Goal: Contribute content: Contribute content

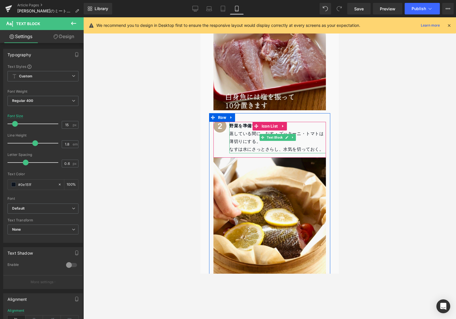
scroll to position [744, 0]
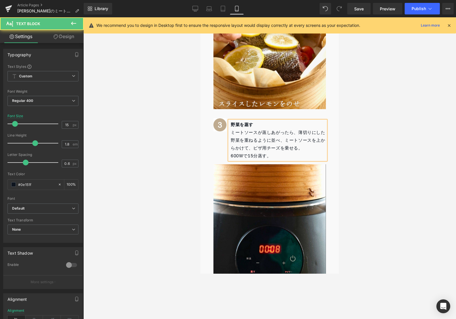
click at [243, 136] on span "菜を重ねるように並べ、ミートソースを上からかけて、ピザ用チーズを乗せる。" at bounding box center [278, 144] width 95 height 16
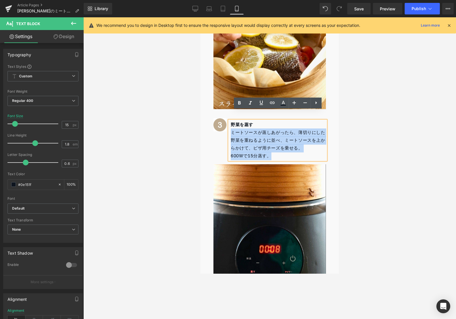
drag, startPoint x: 231, startPoint y: 123, endPoint x: 282, endPoint y: 149, distance: 56.6
click at [282, 149] on div "野菜を蒸す ミートソースが蒸しあがったら、薄切りにした野 菜を重ねるように並べ、ミートソースを上からかけて、ピザ用チーズを乗せる。 600Wで15分蒸す。" at bounding box center [277, 140] width 97 height 39
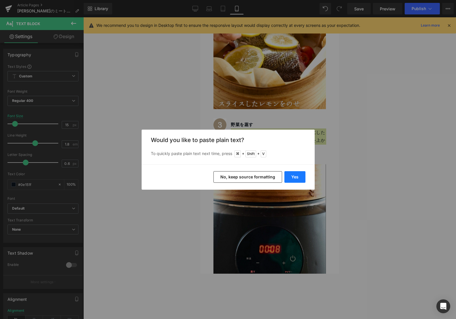
click at [286, 172] on button "Yes" at bounding box center [294, 177] width 21 height 12
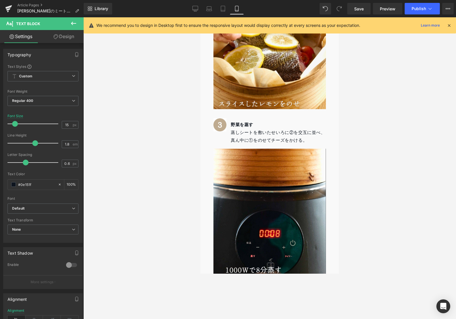
click at [365, 129] on div at bounding box center [269, 167] width 373 height 301
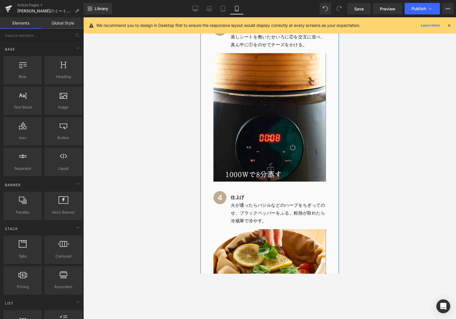
scroll to position [726, 0]
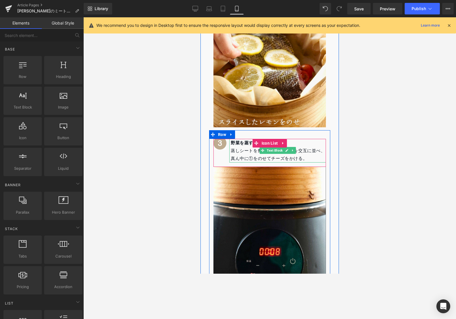
click at [237, 138] on strong "野菜を蒸す" at bounding box center [242, 142] width 22 height 8
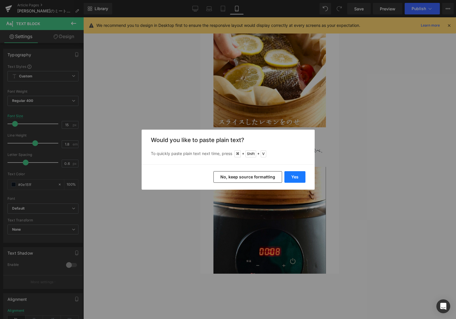
click at [295, 178] on button "Yes" at bounding box center [294, 177] width 21 height 12
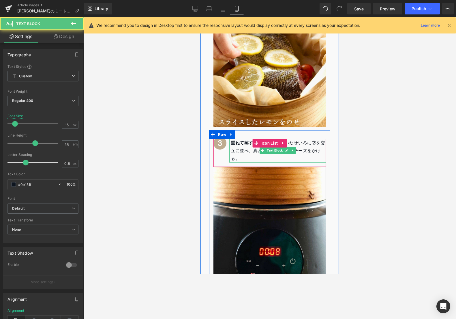
click at [251, 139] on p "重ねて蒸す 蒸しシートを敷いたせいろに②を交互に並べ、真ん中に①をのせてチーズをかける。" at bounding box center [278, 151] width 95 height 24
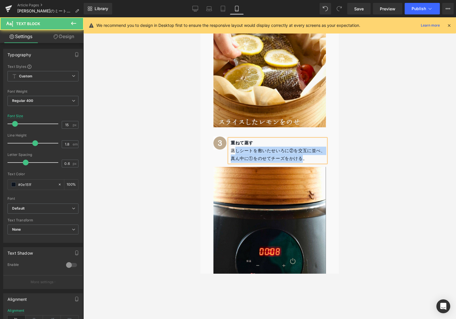
drag, startPoint x: 233, startPoint y: 140, endPoint x: 303, endPoint y: 148, distance: 69.9
click at [303, 148] on p "蒸しシートを敷いたせいろに②を交互に並べ、真ん中に①をのせてチーズをかける。" at bounding box center [278, 155] width 95 height 16
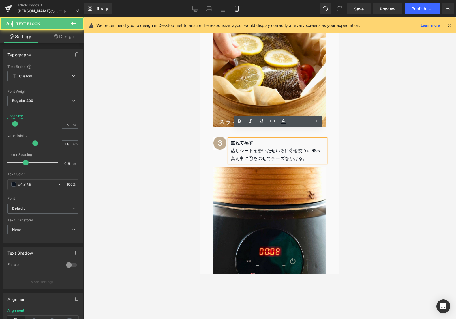
click at [307, 147] on p "蒸しシートを敷いたせいろに②を交互に並べ、真ん中に①をのせてチーズをかける。" at bounding box center [278, 155] width 95 height 16
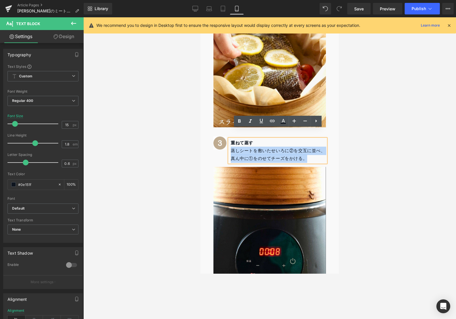
drag, startPoint x: 307, startPoint y: 147, endPoint x: 233, endPoint y: 139, distance: 74.6
click at [233, 147] on p "蒸しシートを敷いたせいろに②を交互に並べ、真ん中に①をのせてチーズをかける。" at bounding box center [278, 155] width 95 height 16
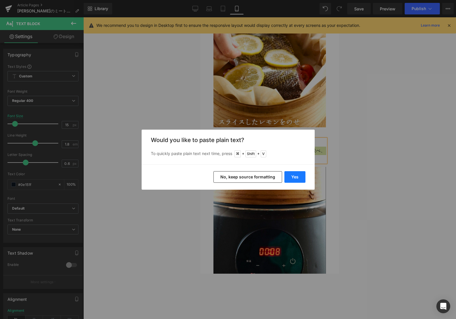
click at [294, 173] on button "Yes" at bounding box center [294, 177] width 21 height 12
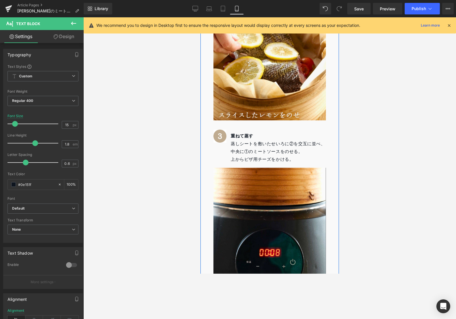
scroll to position [906, 0]
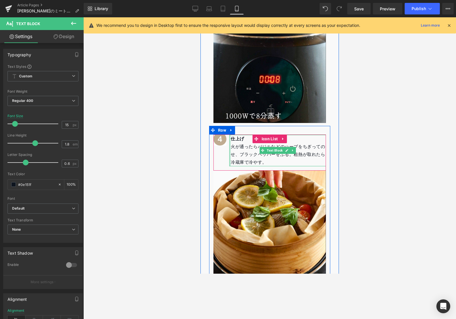
click at [230, 146] on div at bounding box center [229, 150] width 1 height 31
click at [235, 143] on p "火が通ったらバジルなどのハーブをちぎってのせ、ブラックペッパーをふる。粗熱が取れたら冷蔵庫で冷やす。" at bounding box center [278, 154] width 95 height 23
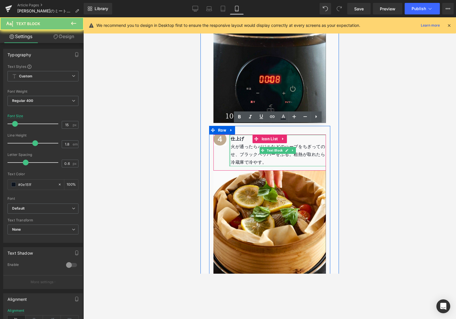
click at [236, 143] on p "火が通ったらバジルなどのハーブをちぎってのせ、ブラックペッパーをふる。粗熱が取れたら冷蔵庫で冷やす。" at bounding box center [278, 154] width 95 height 23
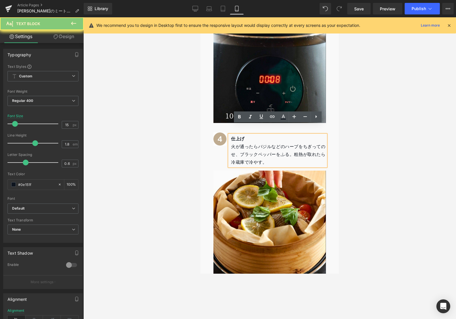
drag, startPoint x: 256, startPoint y: 148, endPoint x: 279, endPoint y: 153, distance: 23.4
click at [279, 153] on div "仕上げ 火が通ったらバジルなどのハーブをちぎってのせ、ブラックペッパーをふる。粗熱が取れたら冷蔵庫で冷やす。" at bounding box center [277, 150] width 97 height 31
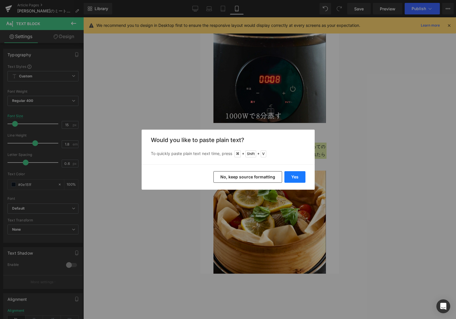
click at [288, 174] on button "Yes" at bounding box center [294, 177] width 21 height 12
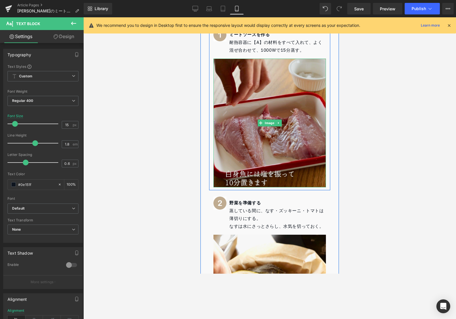
scroll to position [577, 0]
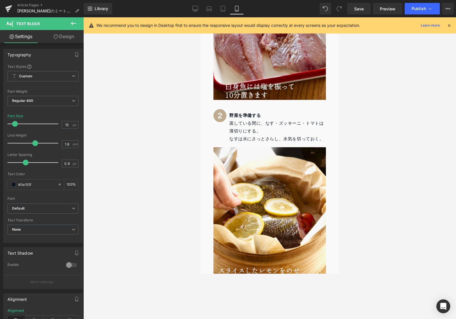
click at [264, 119] on p "蒸している間に、なす・ズッキーニ・トマトは薄切りにする。" at bounding box center [277, 127] width 97 height 16
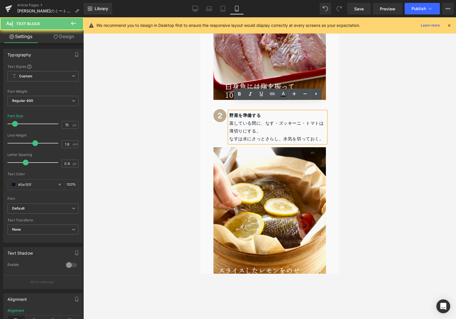
click at [264, 119] on p "蒸している間に、なす・ズッキーニ・トマトは薄切りにする。" at bounding box center [277, 127] width 97 height 16
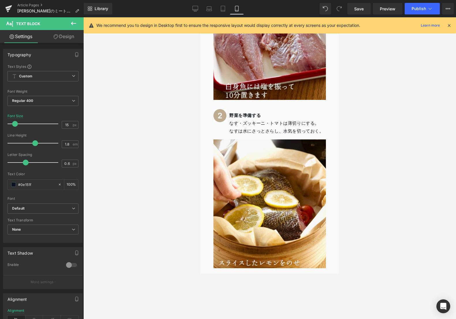
click at [195, 118] on div at bounding box center [269, 167] width 373 height 301
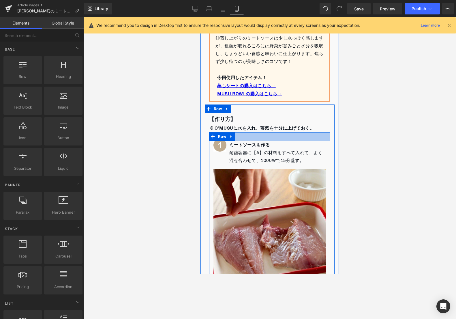
scroll to position [406, 0]
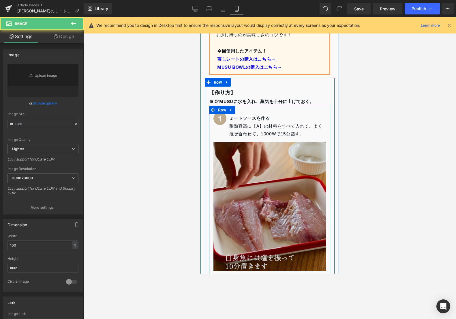
click at [254, 149] on img at bounding box center [269, 206] width 112 height 129
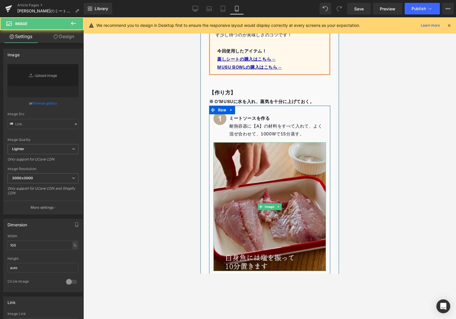
scroll to position [431, 0]
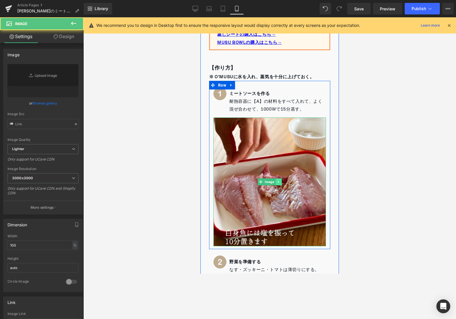
click at [278, 181] on icon at bounding box center [278, 182] width 1 height 2
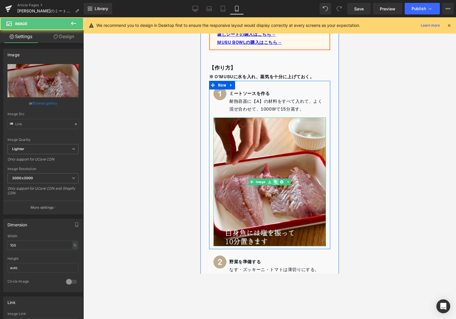
type input "[URL][DOMAIN_NAME]"
click at [276, 180] on icon at bounding box center [275, 181] width 3 height 3
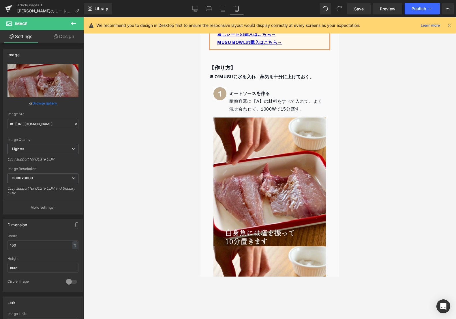
click at [371, 141] on div at bounding box center [269, 167] width 373 height 301
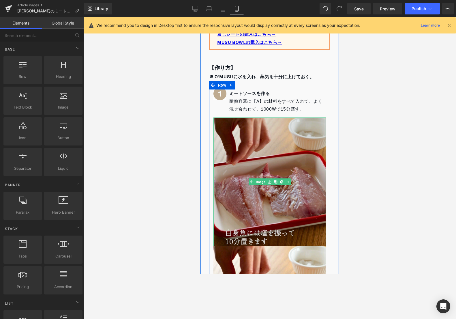
click at [298, 165] on img at bounding box center [269, 181] width 112 height 129
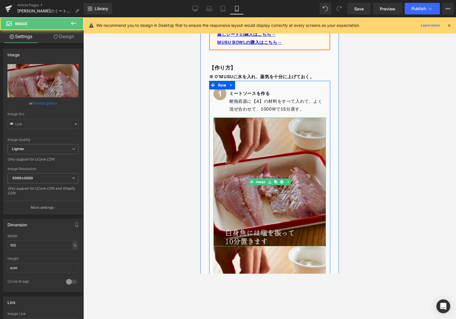
type input "[URL][DOMAIN_NAME]"
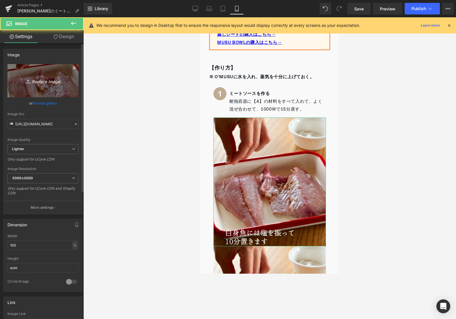
click at [49, 97] on link "Replace Image" at bounding box center [42, 80] width 71 height 33
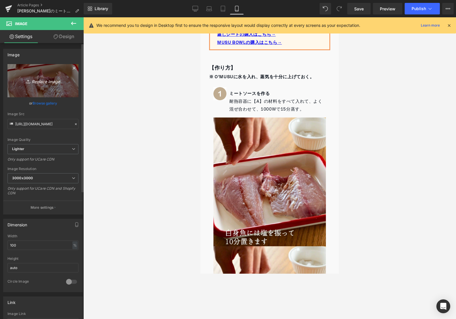
type input "C:\fakepath\1.jpg"
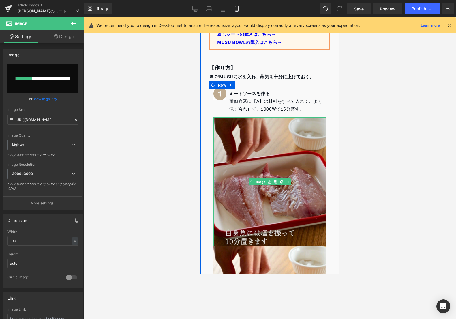
scroll to position [605, 0]
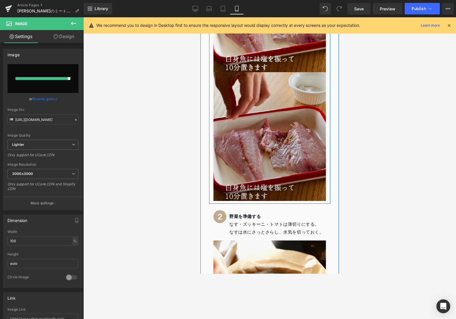
type input "[URL][DOMAIN_NAME]"
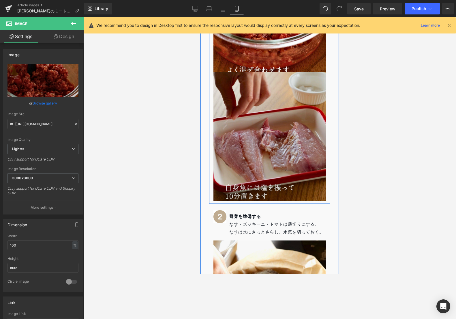
click at [264, 120] on img at bounding box center [269, 136] width 112 height 129
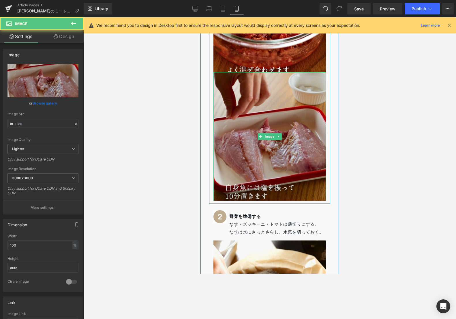
type input "[URL][DOMAIN_NAME]"
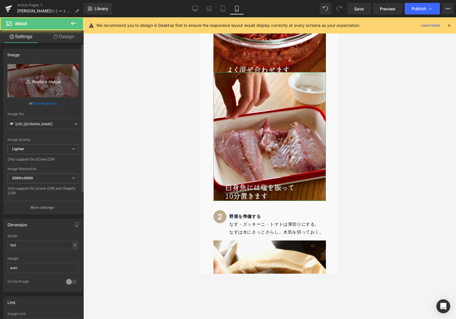
click at [42, 84] on icon "Replace Image" at bounding box center [43, 80] width 46 height 7
type input "C:\fakepath\2.jpg"
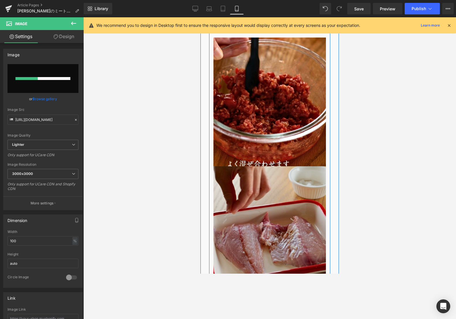
scroll to position [458, 0]
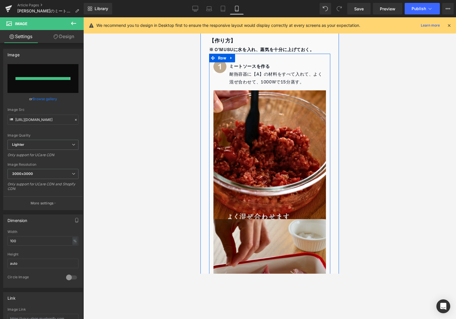
type input "[URL][DOMAIN_NAME]"
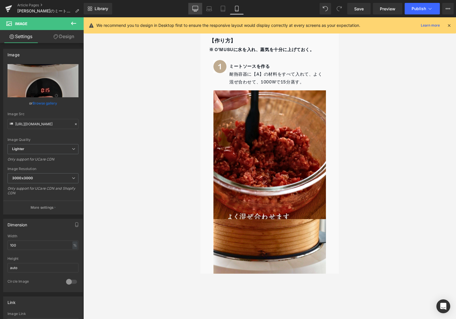
click at [196, 6] on icon at bounding box center [195, 9] width 6 height 6
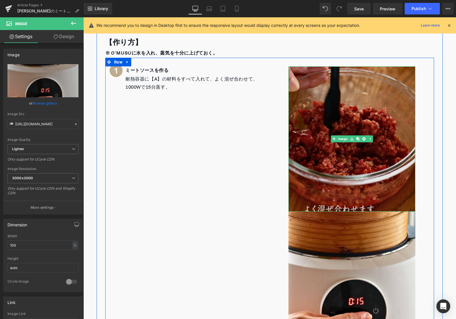
scroll to position [479, 0]
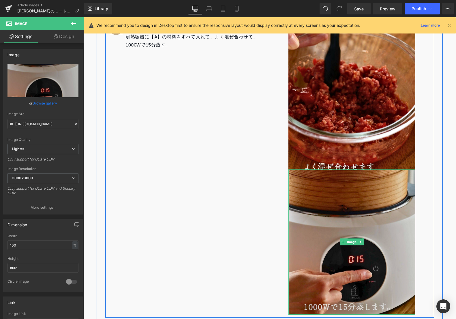
click at [344, 195] on img at bounding box center [351, 241] width 127 height 145
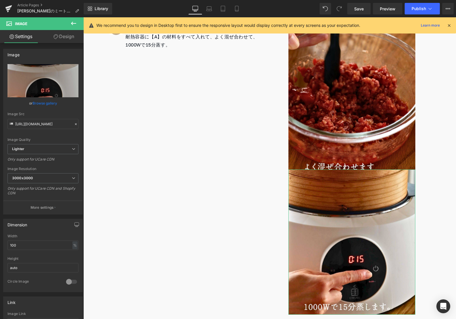
click at [58, 34] on link "Design" at bounding box center [64, 36] width 42 height 13
click at [0, 0] on div "Spacing" at bounding box center [0, 0] width 0 height 0
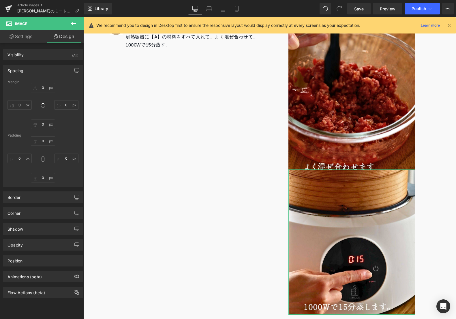
type input "0"
type input "50"
type input "0"
type input "50"
type input "0"
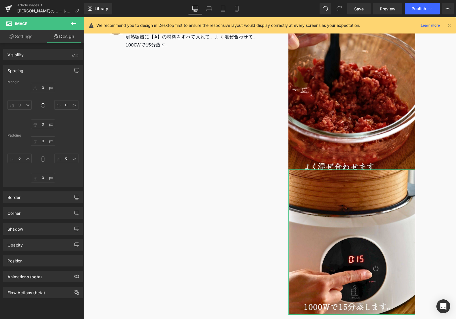
type input "0"
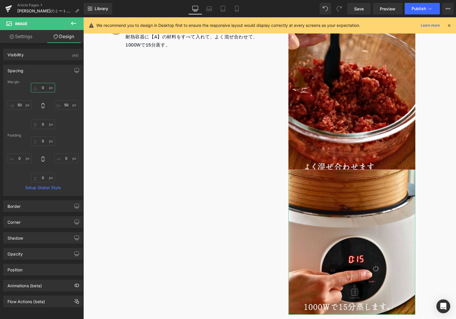
click at [44, 87] on input "0" at bounding box center [43, 88] width 24 height 10
type input "10"
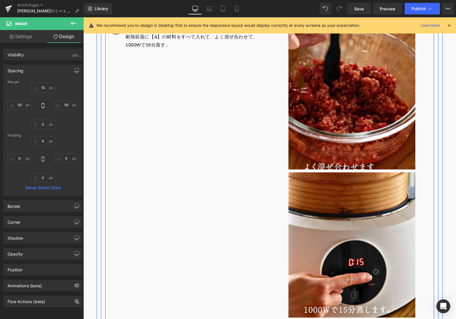
click at [147, 99] on div "Image ミートソースを作る 耐熱容器に【A】の材料をすべて入れて、よく混ぜ合わせて、1000Wで15分蒸す。 Text Block Icon List I…" at bounding box center [269, 168] width 329 height 305
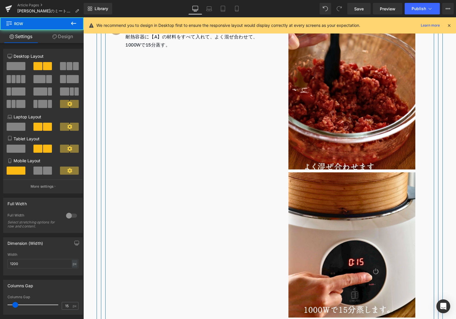
scroll to position [487, 0]
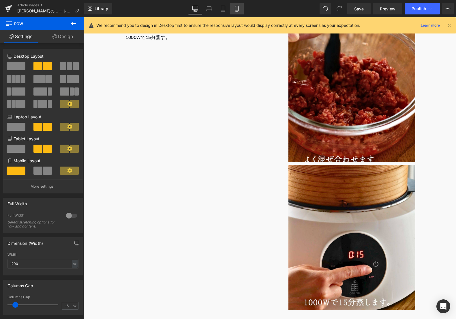
click at [237, 13] on link "Mobile" at bounding box center [237, 9] width 14 height 12
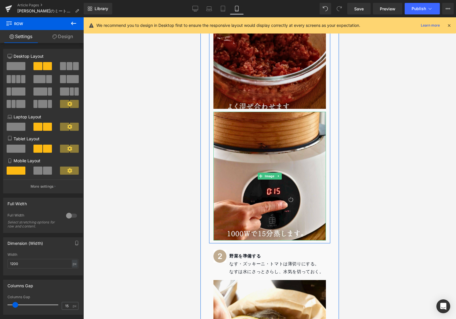
scroll to position [709, 0]
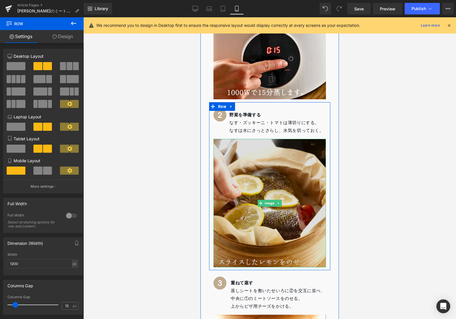
click at [265, 184] on img at bounding box center [269, 203] width 112 height 129
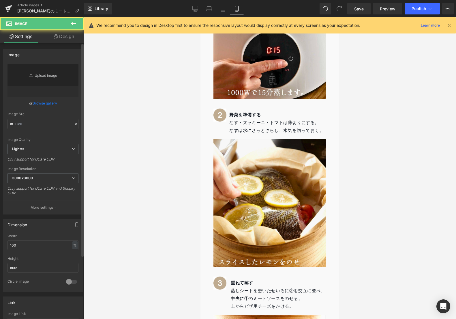
type input "[URL][DOMAIN_NAME]"
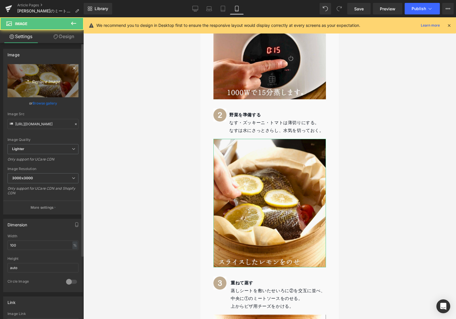
click at [54, 88] on link "Replace Image" at bounding box center [42, 80] width 71 height 33
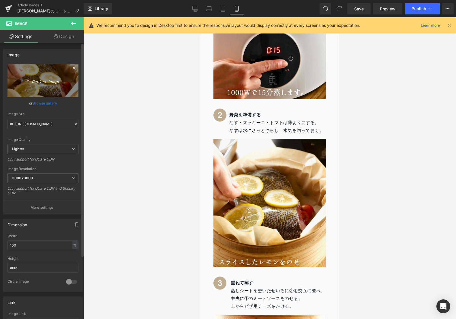
type input "C:\fakepath\3.jpg"
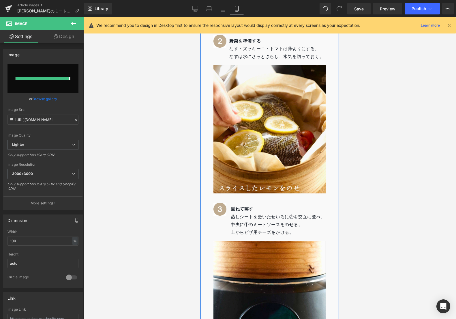
type input "[URL][DOMAIN_NAME]"
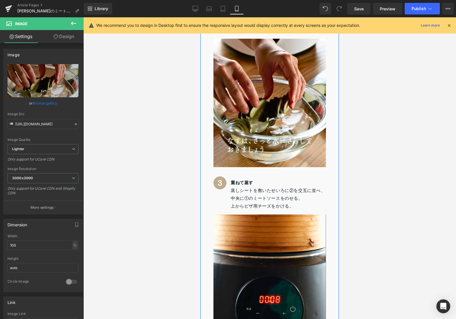
scroll to position [852, 0]
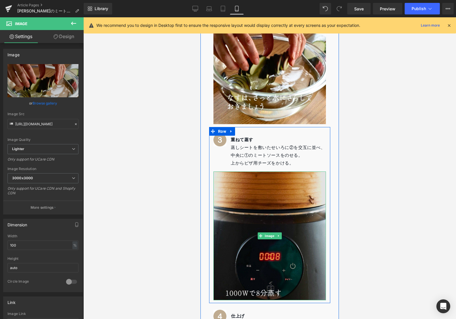
click at [268, 229] on img at bounding box center [269, 235] width 112 height 129
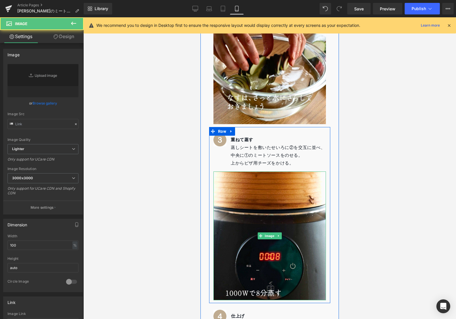
type input "[URL][DOMAIN_NAME]"
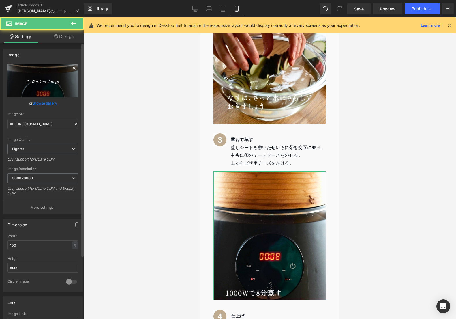
click at [48, 89] on link "Replace Image" at bounding box center [42, 80] width 71 height 33
type input "C:\fakepath\4.jpg"
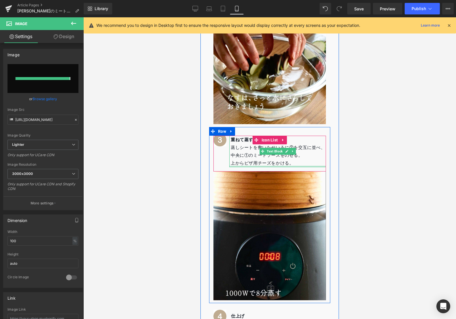
scroll to position [834, 0]
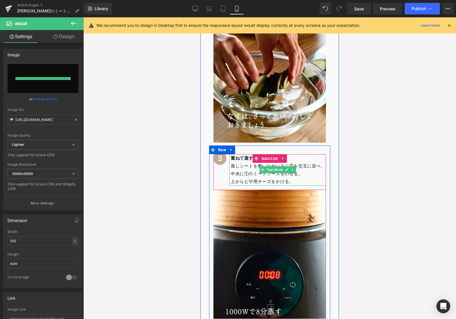
type input "[URL][DOMAIN_NAME]"
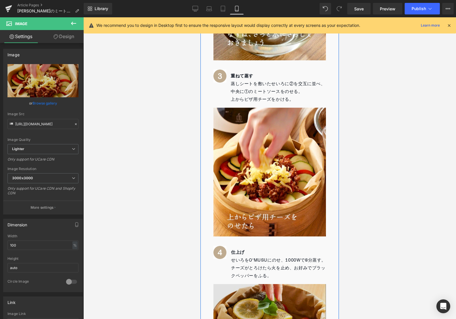
scroll to position [1020, 0]
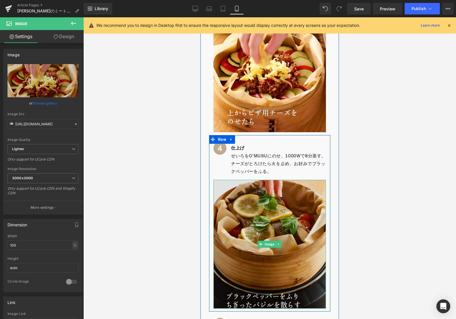
click at [269, 222] on img at bounding box center [269, 244] width 112 height 129
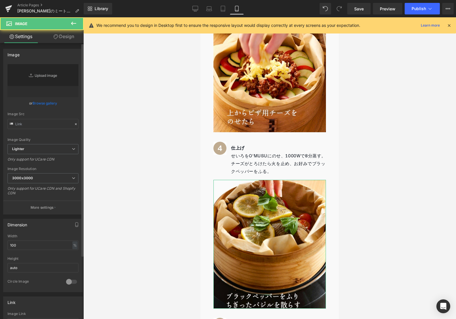
type input "[URL][DOMAIN_NAME]"
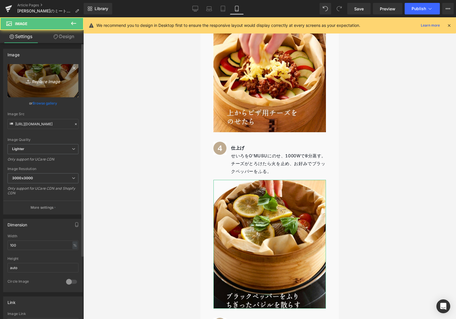
click at [44, 80] on icon "Replace Image" at bounding box center [43, 80] width 46 height 7
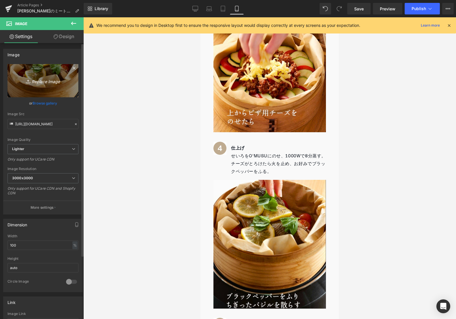
type input "C:\fakepath\5.jpg"
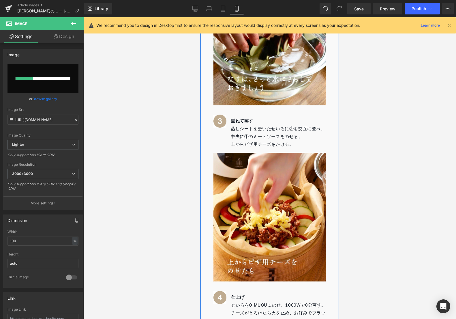
scroll to position [758, 0]
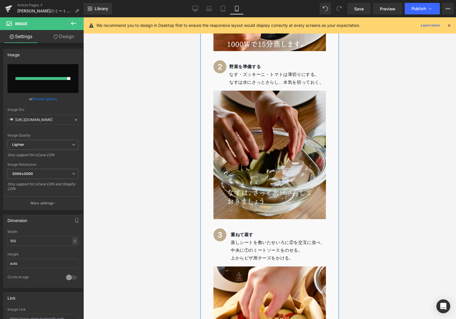
type input "[URL][DOMAIN_NAME]"
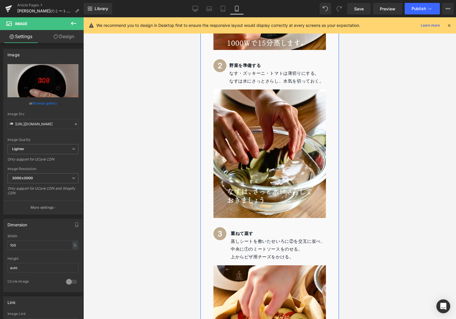
scroll to position [706, 0]
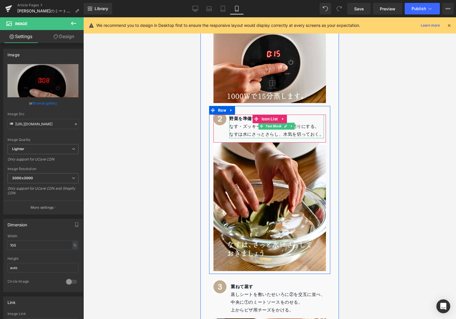
click at [233, 123] on p "なす・ズッキーニ・トマトは薄切りにする。" at bounding box center [276, 127] width 95 height 8
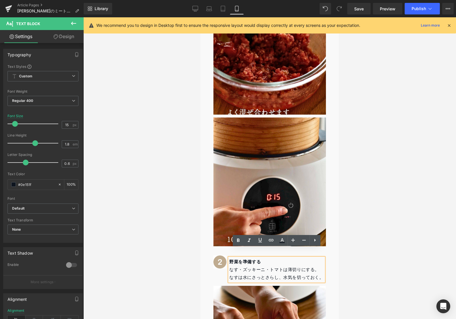
scroll to position [760, 0]
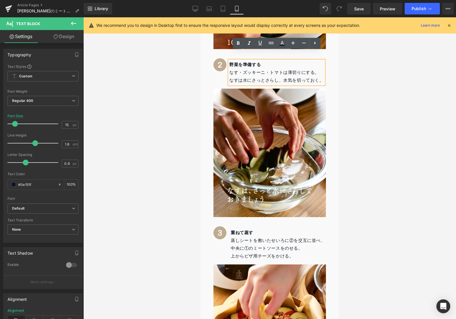
click at [182, 138] on div at bounding box center [269, 167] width 373 height 301
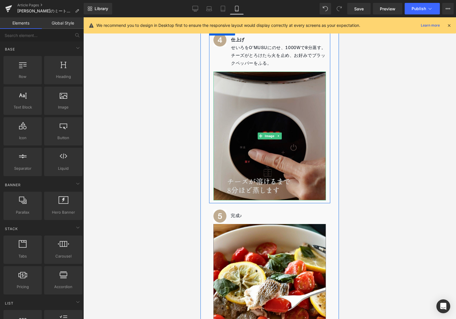
scroll to position [1215, 0]
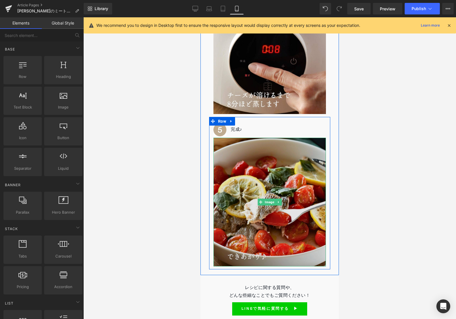
click at [238, 210] on img at bounding box center [269, 202] width 112 height 129
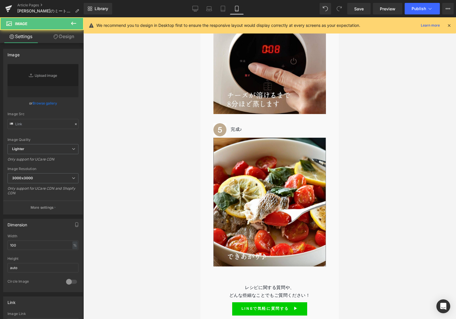
type input "[URL][DOMAIN_NAME]"
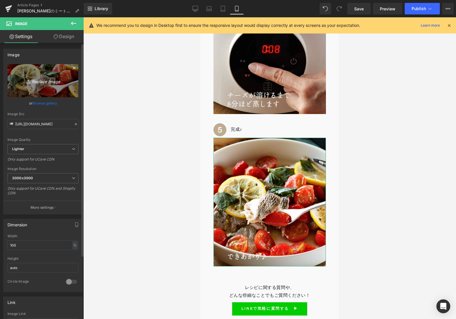
click at [26, 79] on icon at bounding box center [29, 81] width 6 height 6
type input "C:\fakepath\6.jpg"
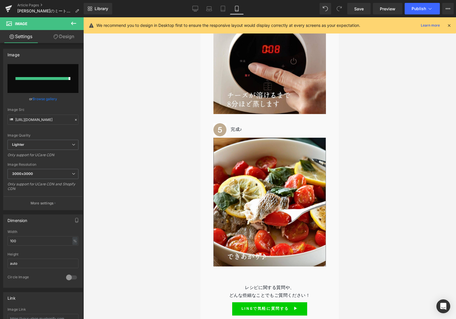
type input "[URL][DOMAIN_NAME]"
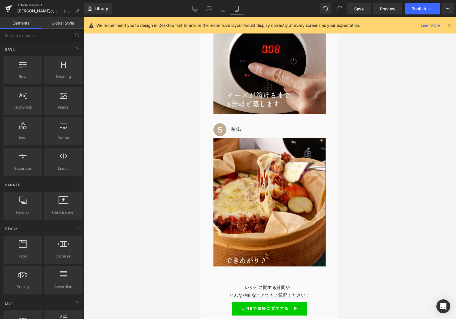
click at [411, 163] on div at bounding box center [269, 167] width 373 height 301
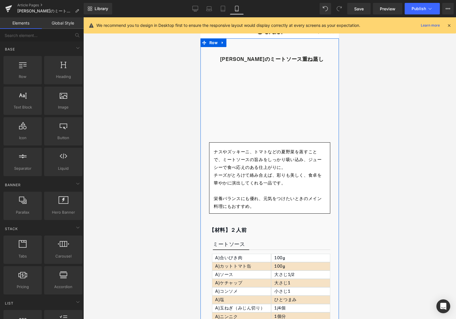
scroll to position [0, 0]
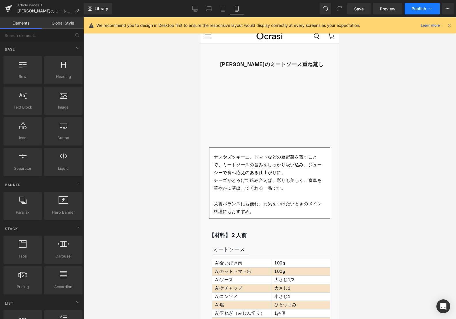
click at [408, 14] on button "Publish" at bounding box center [422, 9] width 35 height 12
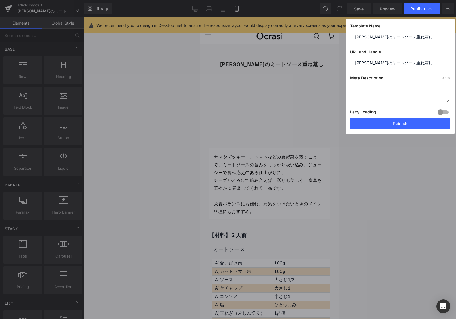
drag, startPoint x: 419, startPoint y: 63, endPoint x: 328, endPoint y: 59, distance: 90.6
click at [328, 59] on div "Publish Template Name [PERSON_NAME]のミートソース重ね蒸し URL and Handle 夏野菜のミートソース重ね蒸し Me…" at bounding box center [228, 159] width 456 height 319
paste input "Natsu yasai no mītosōsu kasane-mushi"
click at [385, 64] on input "natsu-yasai-no-mītosōsu-kasane-mushi" at bounding box center [400, 63] width 100 height 12
drag, startPoint x: 368, startPoint y: 63, endPoint x: 328, endPoint y: 61, distance: 39.3
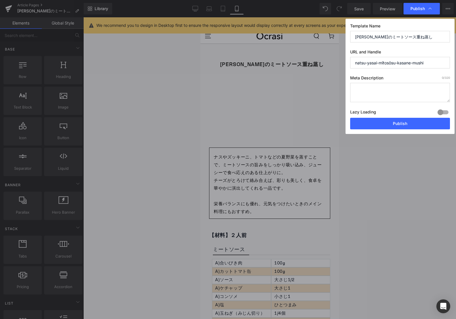
click at [345, 59] on div "Publish Template Name [PERSON_NAME]のミートソース重ね蒸し URL and Handle natsu-yasai-mītos…" at bounding box center [228, 159] width 456 height 319
type input "yasai-mītosōsu-kasane-mushi"
click at [399, 123] on button "Publish" at bounding box center [400, 124] width 100 height 12
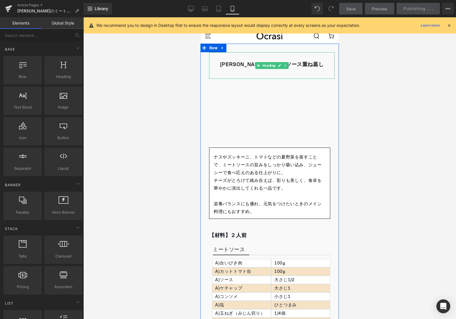
click at [240, 62] on b "[PERSON_NAME]のミートソース重ね蒸し" at bounding box center [272, 64] width 104 height 10
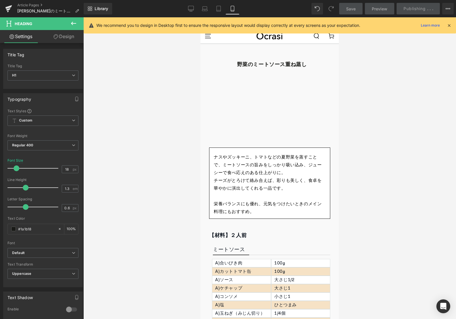
click at [174, 74] on div at bounding box center [269, 167] width 373 height 301
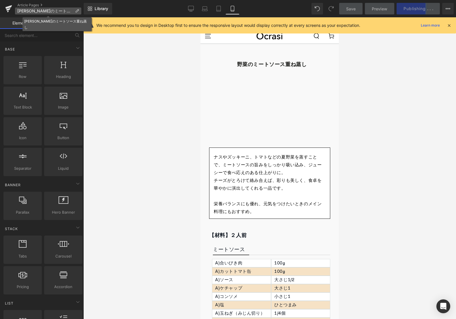
click at [80, 8] on p "[PERSON_NAME]のミートソース重ね蒸し" at bounding box center [48, 10] width 66 height 7
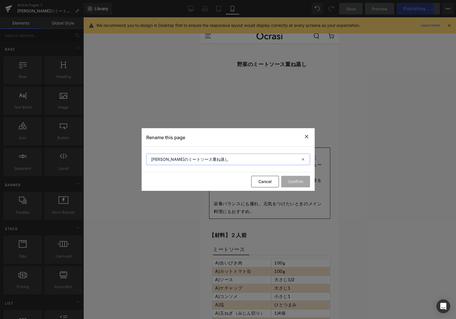
click at [156, 160] on input "[PERSON_NAME]のミートソース重ね蒸し" at bounding box center [228, 159] width 164 height 12
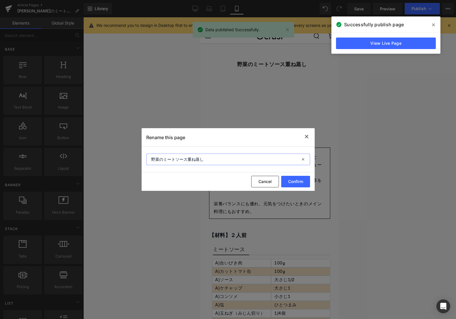
type input "野菜のミートソース重ね蒸し"
click at [435, 25] on span at bounding box center [433, 24] width 9 height 9
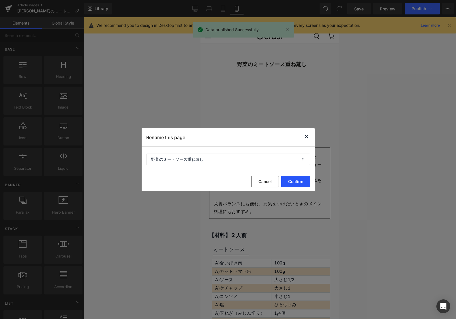
click at [301, 182] on button "Confirm" at bounding box center [295, 182] width 29 height 12
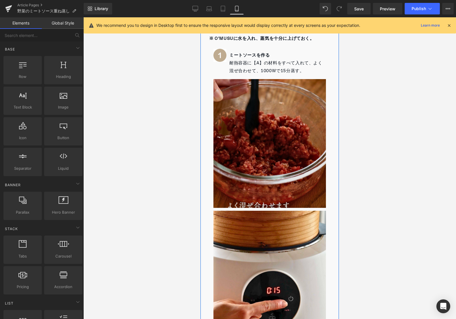
scroll to position [437, 0]
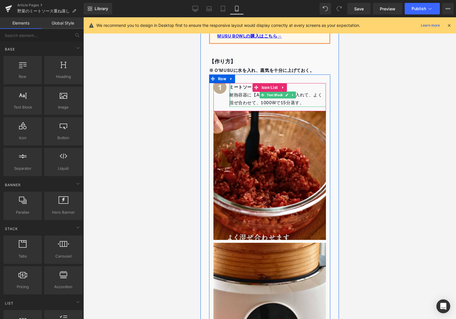
click at [230, 87] on div at bounding box center [229, 95] width 1 height 24
click at [236, 91] on p "耐熱容器に【A】の材料をすべて入れて、よく混ぜ合わせて、1000Wで15分蒸す。" at bounding box center [277, 99] width 97 height 16
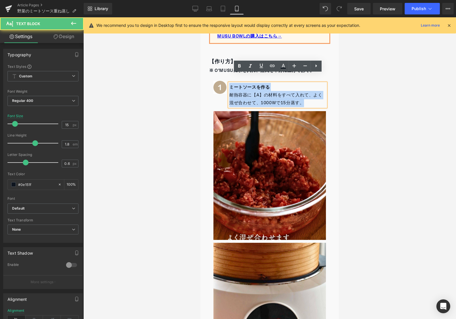
drag, startPoint x: 230, startPoint y: 77, endPoint x: 309, endPoint y: 93, distance: 80.8
click at [310, 93] on div "ミートソースを作る 耐熱容器に【A】の材料をすべて入れて、よく混ぜ合わせて、1000Wで15分蒸す。" at bounding box center [277, 95] width 97 height 24
copy div "ミートソースを作る 耐熱容器に【A】の材料をすべて入れて、よく混ぜ合わせて、1000Wで15分蒸す。"
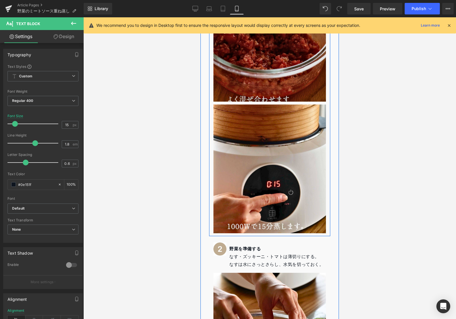
scroll to position [662, 0]
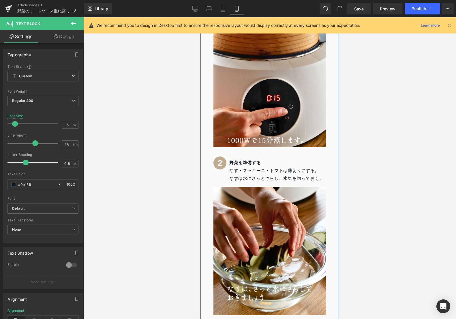
click at [253, 167] on p "なす・ズッキーニ・トマトは薄切りにする。" at bounding box center [276, 171] width 95 height 8
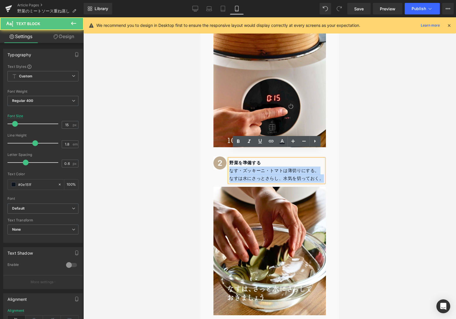
drag, startPoint x: 230, startPoint y: 162, endPoint x: 320, endPoint y: 175, distance: 90.7
click at [320, 175] on ul "Image 野菜を準備する なす・ズッキーニ・トマトは薄切りにする。 なすは水にさっとさらし、水気を切っておく。 Text Block" at bounding box center [268, 173] width 110 height 28
copy div "なす・ズッキーニ・トマトは薄切りにする。 なすは水にさっとさらし、水気を切っておく。"
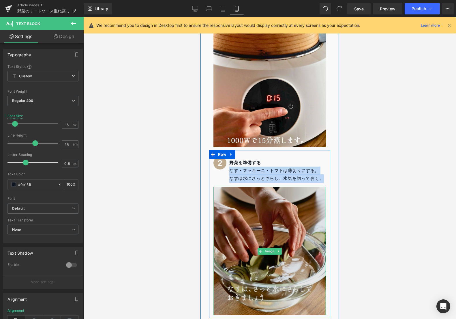
scroll to position [765, 0]
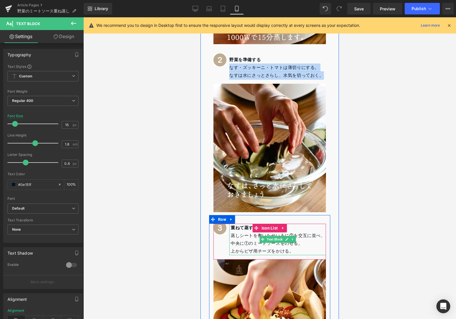
click at [237, 232] on p "蒸しシートを敷いたせいろに②を交互に並べ、中央に①のミートソースをのせる。" at bounding box center [278, 240] width 95 height 16
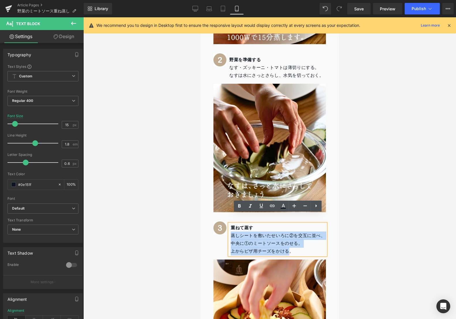
drag, startPoint x: 232, startPoint y: 226, endPoint x: 291, endPoint y: 241, distance: 61.5
click at [291, 241] on div "重ねて蒸す 蒸しシートを敷いたせいろに②を交互に並べ、中央に①のミートソースをのせる。 上からピザ用チーズをかける。" at bounding box center [277, 239] width 97 height 31
copy div "蒸しシートを敷いたせいろに②を交互に並べ、中央に①のミートソースをのせる。 上からピザ用チーズをかける。"
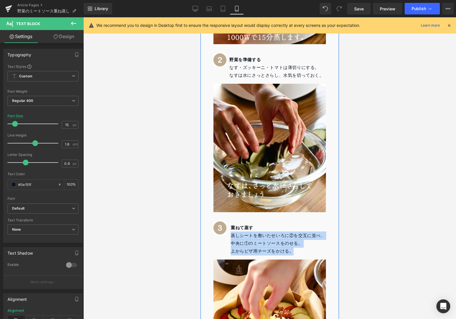
scroll to position [936, 0]
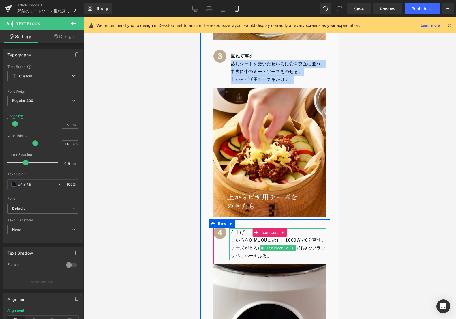
click at [234, 236] on p "せいろをO'MUSUにのせ、1000Wで8分蒸す。" at bounding box center [278, 240] width 95 height 8
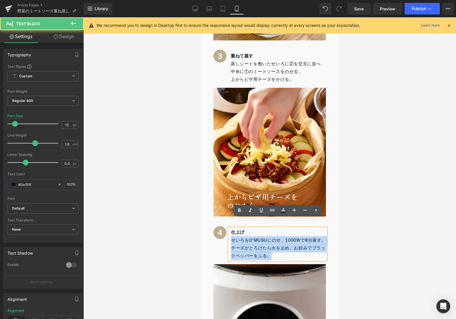
drag, startPoint x: 232, startPoint y: 230, endPoint x: 273, endPoint y: 253, distance: 47.5
click at [273, 253] on div "仕上げ せいろをO'MUSUにのせ、1000Wで8分蒸す。 [PERSON_NAME]がとろけたら火を止め、お好みでブラックペッパーをふる。" at bounding box center [277, 243] width 97 height 31
copy div "せいろをO'MUSUにのせ、1000Wで8分蒸す。 [PERSON_NAME]がとろけたら火を止め、お好みでブラックペッパーをふる。"
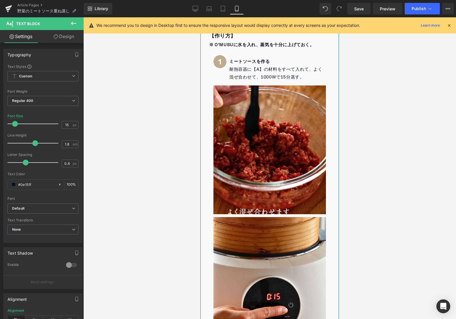
scroll to position [247, 0]
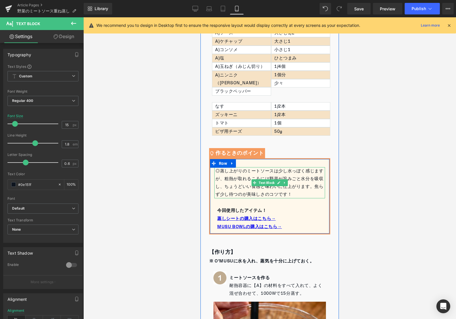
click at [237, 179] on div "◎蒸し上がりのミートソースは少し水っぽく感じますが、粗熱が取れるころには野菜が旨みごと水分を吸収し、ちょうどいい食感と味わいに仕上がります。焦らず少し待つのが…" at bounding box center [270, 182] width 110 height 31
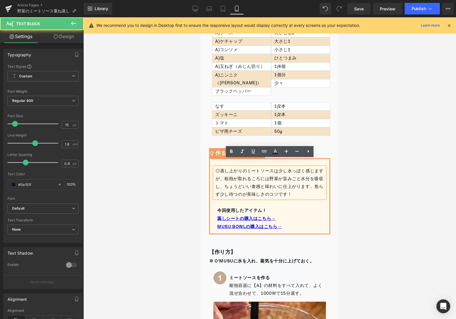
drag, startPoint x: 221, startPoint y: 164, endPoint x: 324, endPoint y: 190, distance: 106.5
click at [296, 193] on div "◎蒸し上がりのミートソースは少し水っぽく感じますが、粗熱が取れるころには野菜が旨みごと水分を吸収し、ちょうどいい食感と味わいに仕上がります。焦らず少し待つのが…" at bounding box center [269, 198] width 119 height 63
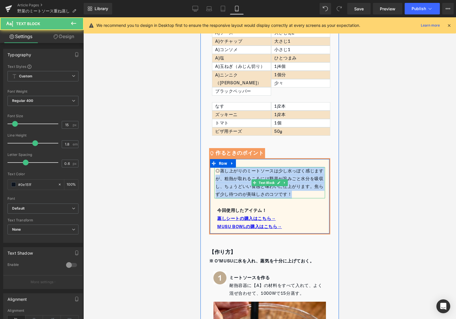
click at [313, 167] on div "◎蒸し上がりのミートソースは少し水っぽく感じますが、粗熱が取れるころには野菜が旨みごと水分を吸収し、ちょうどいい食感と味わいに仕上がります。焦らず少し待つのが…" at bounding box center [270, 182] width 110 height 31
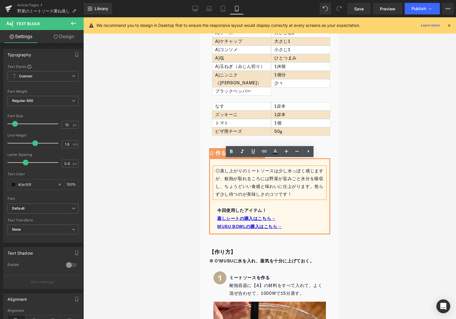
scroll to position [397, 0]
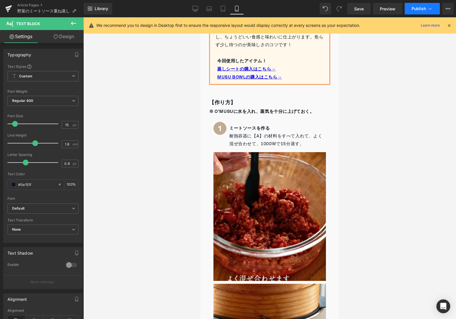
click at [418, 9] on span "Publish" at bounding box center [419, 8] width 14 height 5
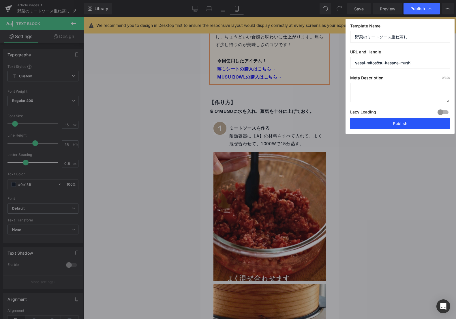
click at [374, 122] on button "Publish" at bounding box center [400, 124] width 100 height 12
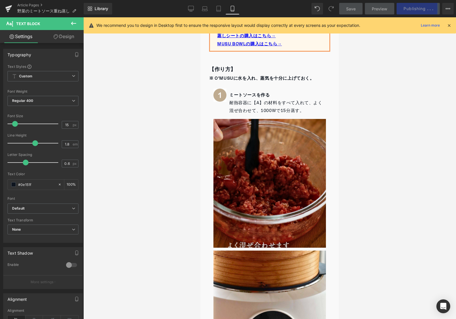
scroll to position [214, 0]
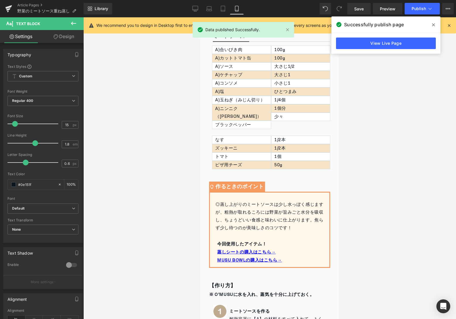
click at [433, 23] on icon at bounding box center [433, 24] width 3 height 5
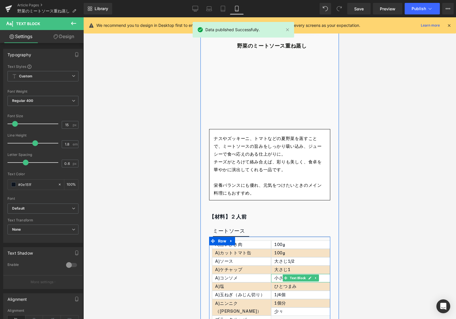
scroll to position [0, 0]
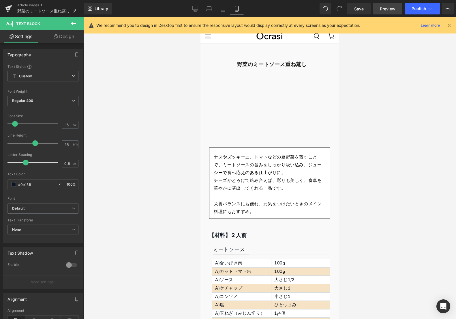
click at [382, 12] on link "Preview" at bounding box center [387, 9] width 29 height 12
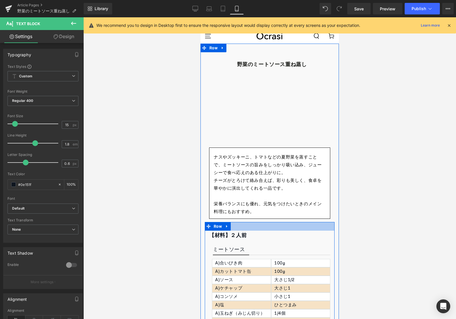
scroll to position [42, 0]
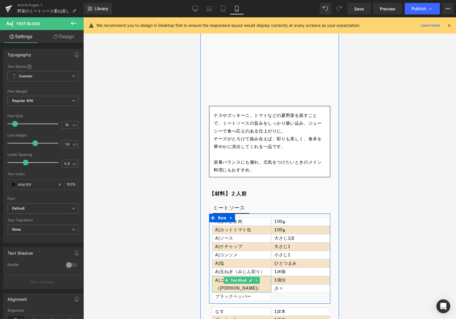
click at [269, 281] on div "A)ニンニク（[PERSON_NAME]）" at bounding box center [241, 284] width 59 height 16
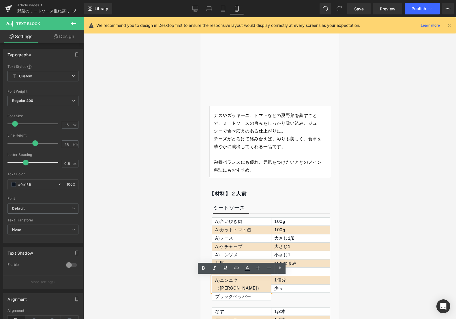
click at [268, 281] on div "A)ニンニク（[PERSON_NAME]）" at bounding box center [241, 284] width 59 height 16
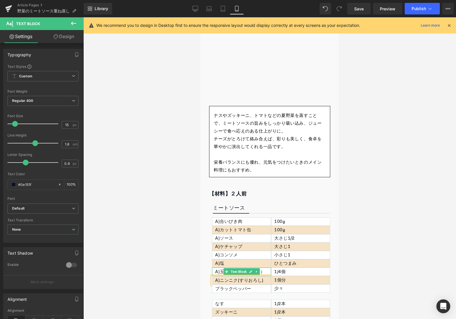
click at [244, 271] on span "Text Block" at bounding box center [239, 271] width 18 height 7
click at [263, 269] on p "A)玉ねぎ（みじん切り）" at bounding box center [243, 272] width 56 height 8
click at [263, 271] on p "A)玉ねぎ（みじん切り）" at bounding box center [243, 272] width 56 height 8
click at [265, 271] on p "A)玉ねぎ（みじん切り）" at bounding box center [243, 272] width 56 height 8
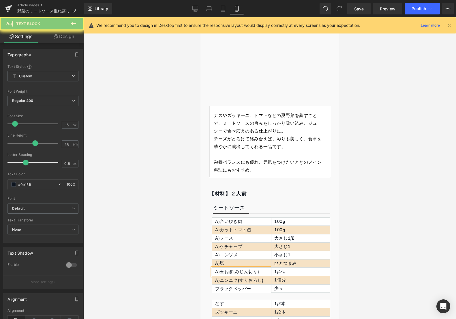
click at [352, 252] on div at bounding box center [269, 167] width 373 height 301
click at [417, 4] on button "Publish" at bounding box center [422, 9] width 35 height 12
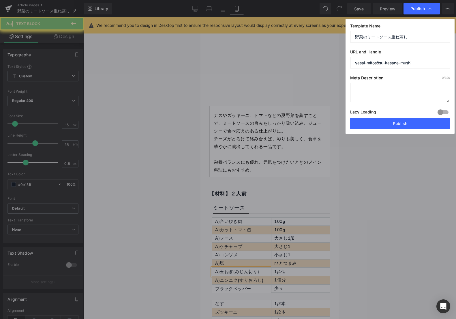
click at [400, 132] on div "Template Name 野菜のミートソース重ね蒸し URL and Handle yasai-mītosōsu-kasane-mushi Meta Des…" at bounding box center [399, 76] width 109 height 115
click at [400, 128] on button "Publish" at bounding box center [400, 124] width 100 height 12
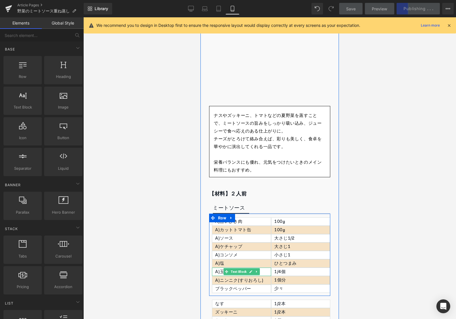
click at [232, 270] on span "Text Block" at bounding box center [239, 271] width 18 height 7
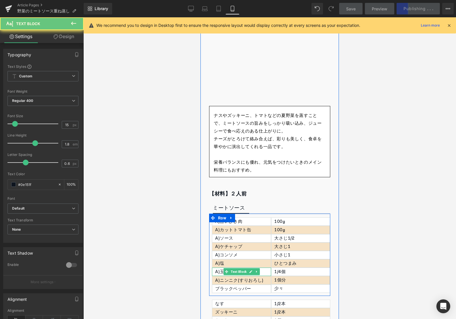
click at [220, 271] on p "A)玉ねぎ(みじん切り)" at bounding box center [243, 272] width 56 height 8
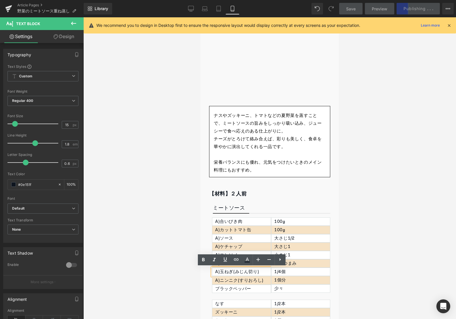
click at [234, 271] on p "A)玉ねぎ(みじん切り)" at bounding box center [243, 272] width 56 height 8
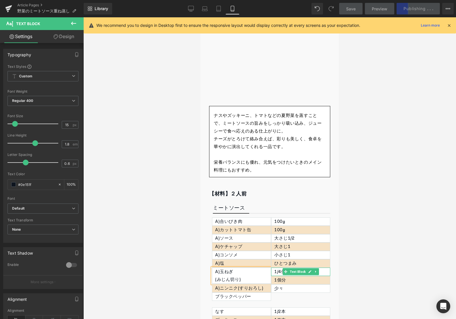
click at [280, 272] on p "1/4個" at bounding box center [302, 272] width 56 height 8
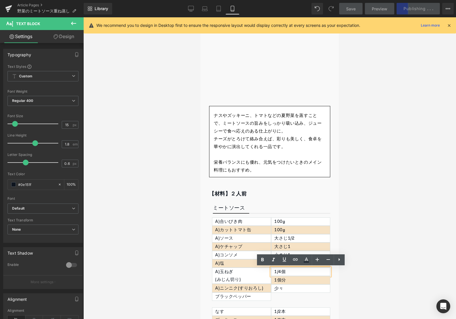
click at [289, 273] on p "1/4個" at bounding box center [302, 272] width 56 height 8
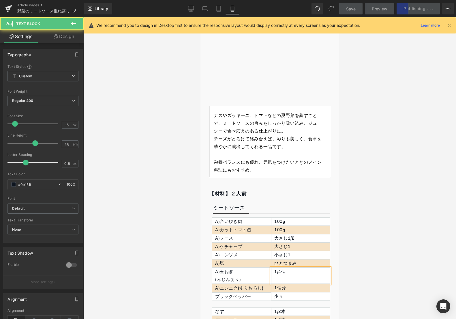
click at [236, 288] on div "A)ニンニク(すりおろし) Text Block" at bounding box center [241, 287] width 59 height 9
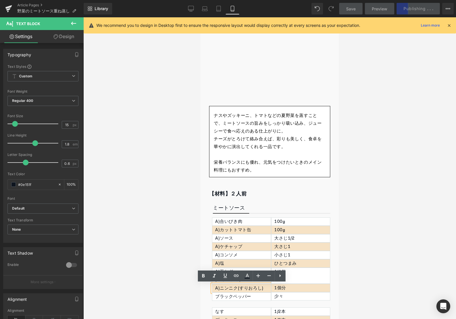
click at [238, 288] on div "A)ニンニク(すりおろし)" at bounding box center [241, 287] width 59 height 9
click at [286, 289] on div "1個分 Text Block" at bounding box center [300, 287] width 59 height 8
click at [286, 289] on p "1個分" at bounding box center [302, 288] width 56 height 8
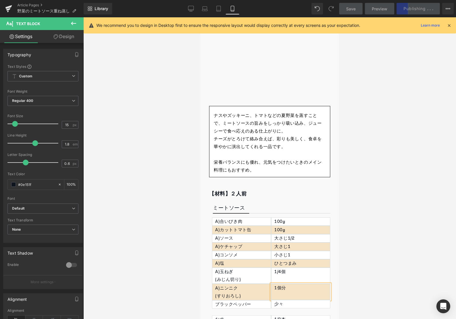
click at [342, 235] on div at bounding box center [269, 167] width 373 height 301
click at [183, 12] on div "Library Mobile Desktop Laptop Tablet Mobile Save Preview Publishing . . . Sched…" at bounding box center [270, 9] width 372 height 12
click at [184, 12] on link "Desktop" at bounding box center [191, 9] width 14 height 12
click at [191, 10] on icon at bounding box center [191, 9] width 6 height 6
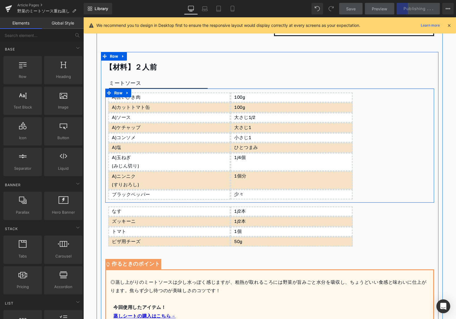
scroll to position [0, 0]
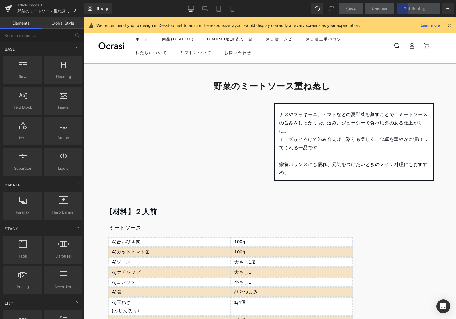
click at [440, 48] on header "ホーム 商品(O'MUSU) O′MUSU追加購入一覧 蒸し活レシピ 蒸し活上手のコツ 私たちについて ギフトについて お問い合わせ ログイン ホーム 商品(…" at bounding box center [269, 46] width 373 height 34
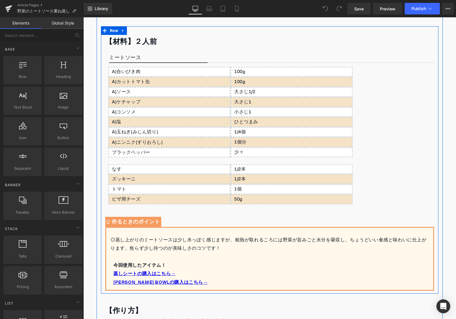
scroll to position [165, 0]
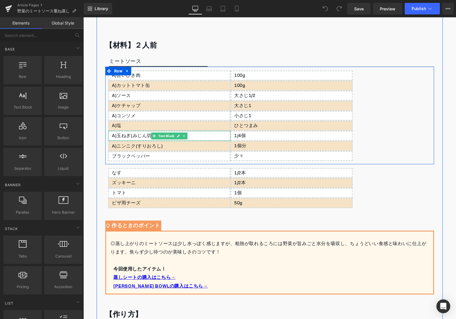
click at [202, 136] on p "A)玉ねぎ(みじん切り)" at bounding box center [171, 136] width 118 height 8
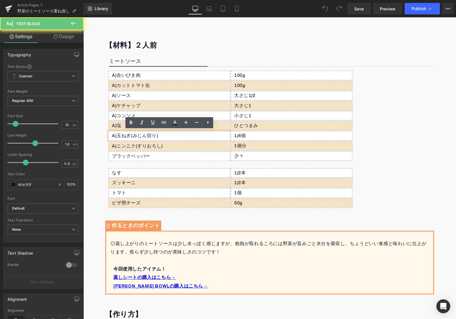
click at [202, 136] on p "A)玉ねぎ(みじん切り)" at bounding box center [171, 136] width 118 height 8
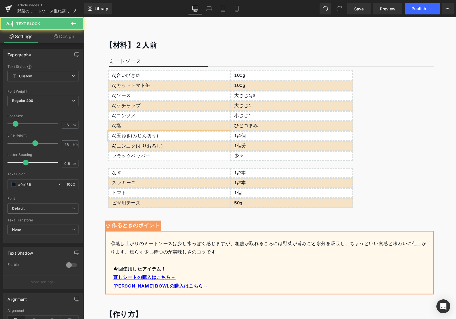
click at [132, 136] on p "A)玉ねぎ(みじん切り)" at bounding box center [171, 136] width 118 height 8
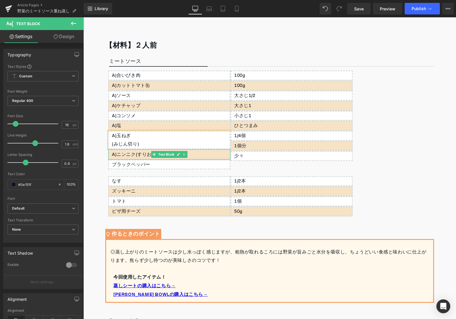
click at [136, 153] on div "A)ニンニク(すりおろし)" at bounding box center [169, 154] width 122 height 10
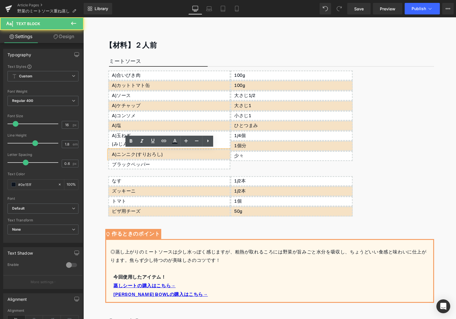
click at [134, 155] on div "A)ニンニク(すりおろし)" at bounding box center [169, 154] width 122 height 10
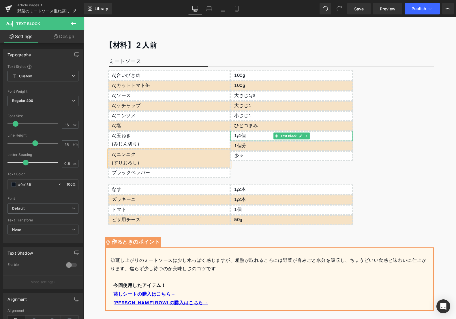
click at [253, 134] on p "1/4個" at bounding box center [293, 136] width 118 height 8
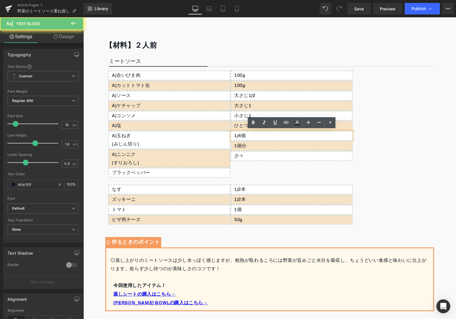
click at [253, 135] on p "1/4個" at bounding box center [293, 136] width 118 height 8
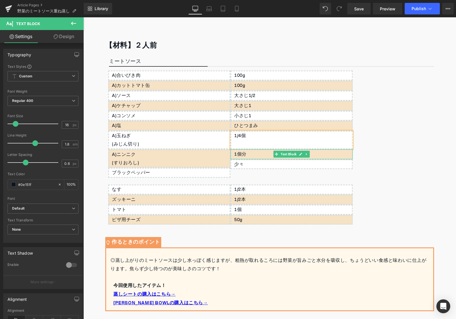
click at [253, 153] on p "1個分" at bounding box center [293, 154] width 118 height 8
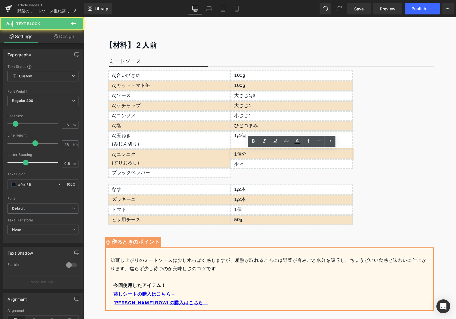
click at [253, 153] on p "1個分" at bounding box center [293, 154] width 118 height 8
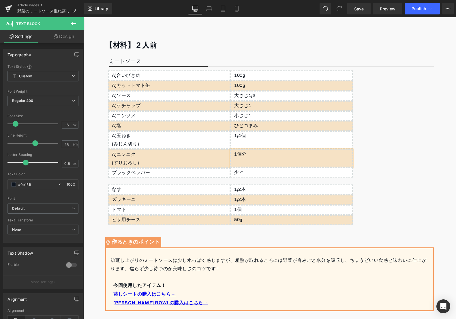
click at [397, 79] on div "A)合いびき肉 Text Block A)カットトマト缶 Text Block A)ソース Text Block A)ケチャップ Text Block A)コ…" at bounding box center [269, 124] width 329 height 114
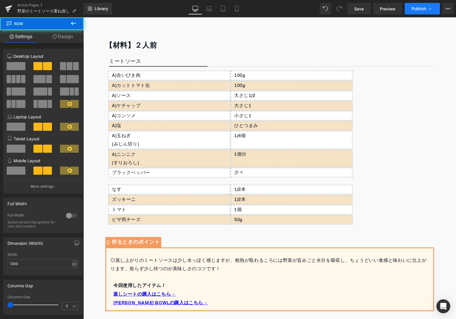
click at [420, 13] on button "Publish" at bounding box center [422, 9] width 35 height 12
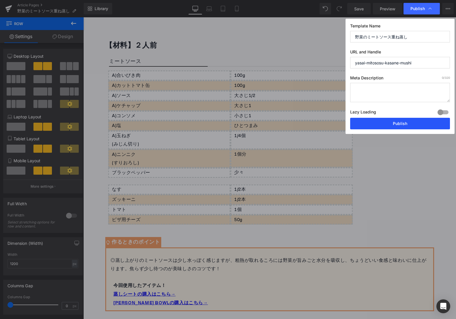
click at [414, 123] on button "Publish" at bounding box center [400, 124] width 100 height 12
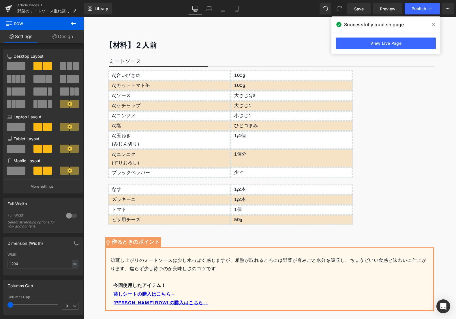
click at [432, 23] on icon at bounding box center [433, 24] width 3 height 5
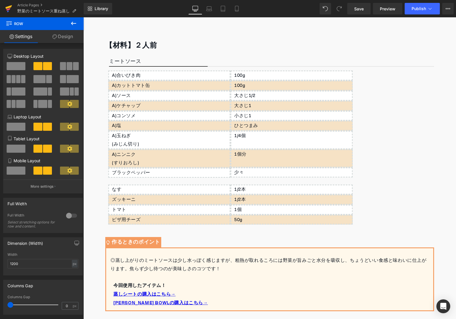
click at [11, 4] on icon at bounding box center [8, 8] width 7 height 14
